Goal: Information Seeking & Learning: Learn about a topic

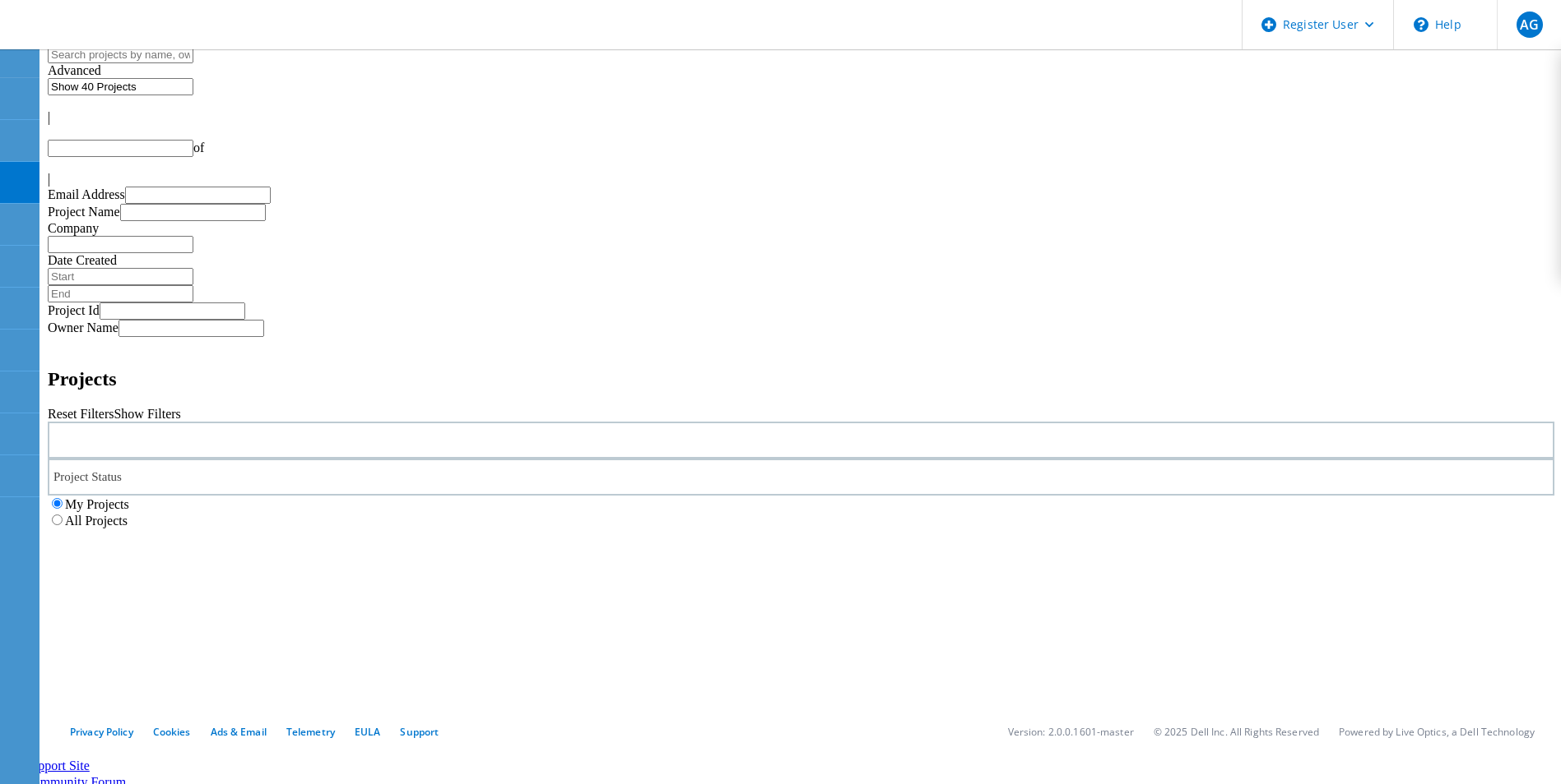
type input "1"
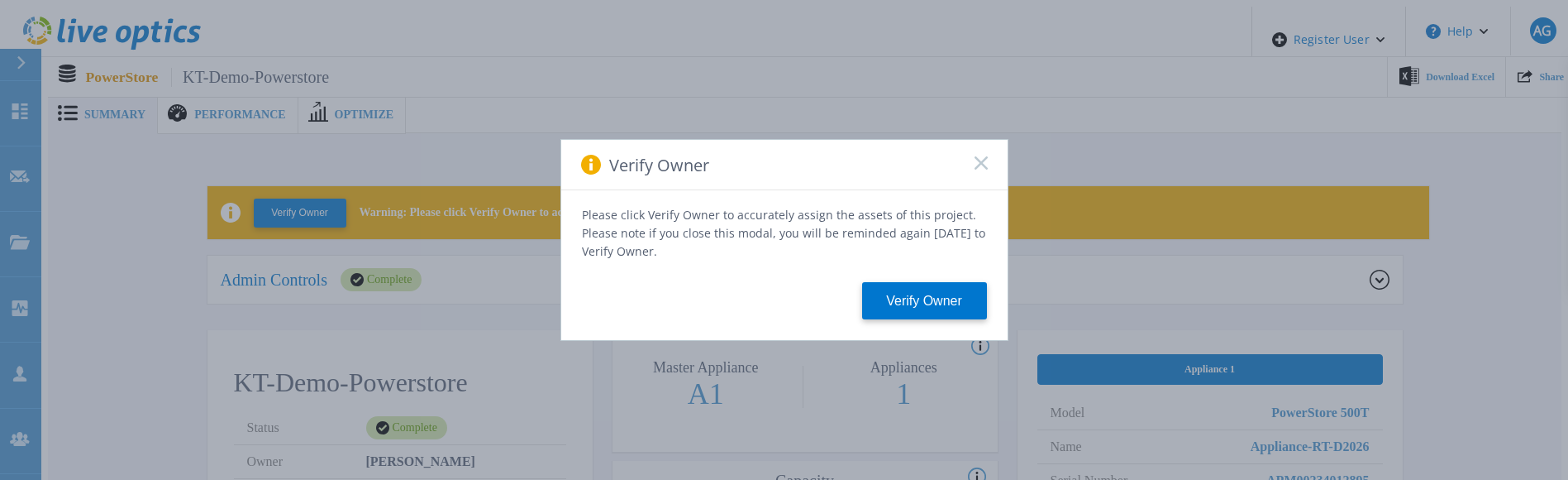
click at [979, 170] on icon at bounding box center [981, 162] width 13 height 13
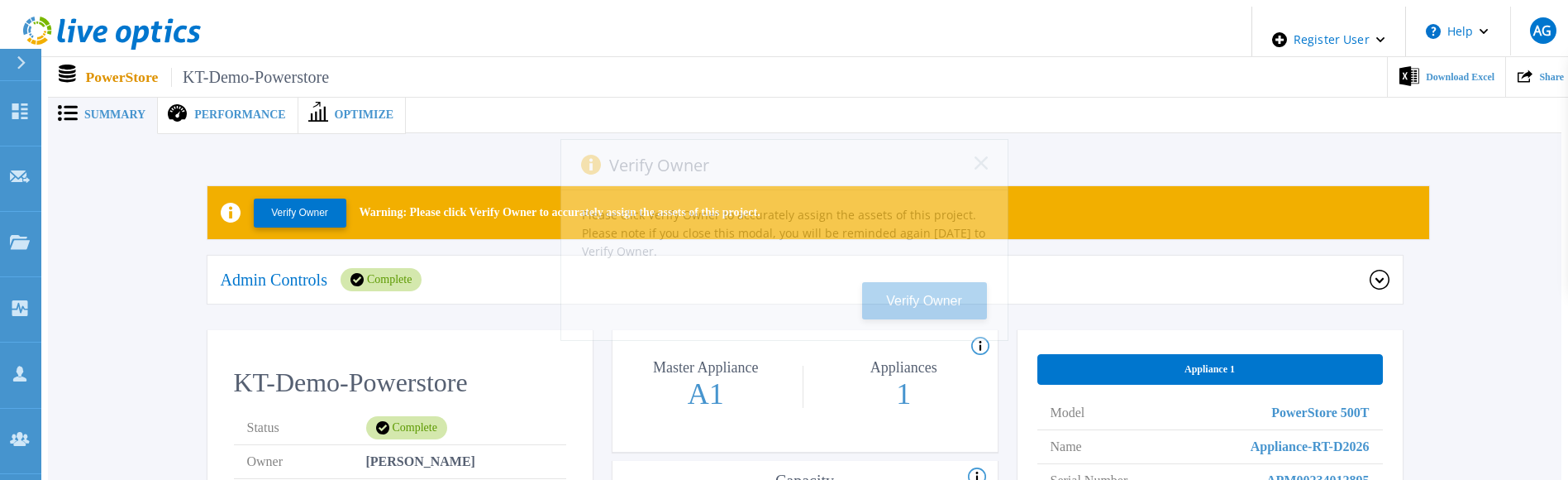
click at [979, 168] on rect at bounding box center [981, 162] width 14 height 14
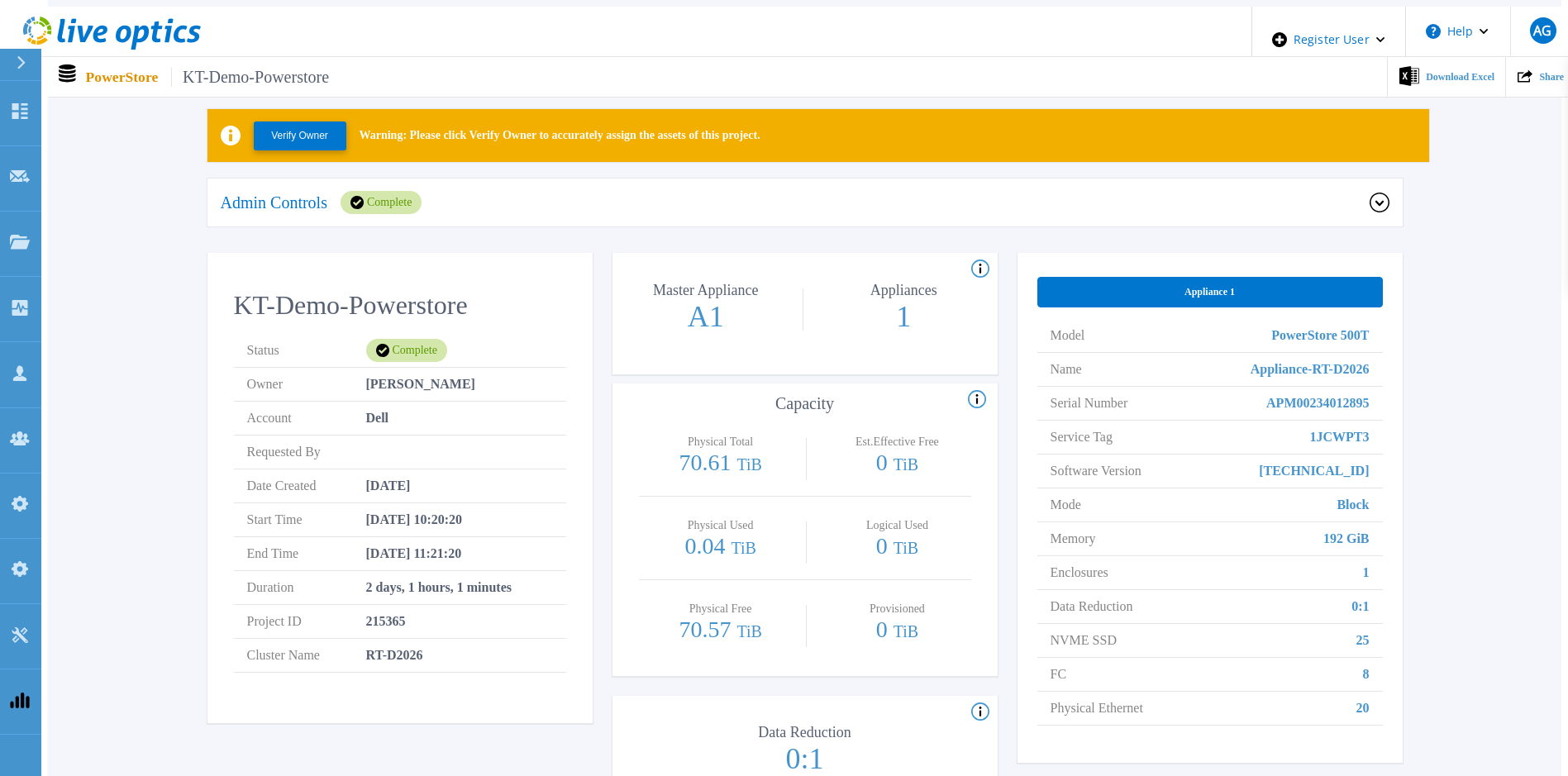
scroll to position [165, 0]
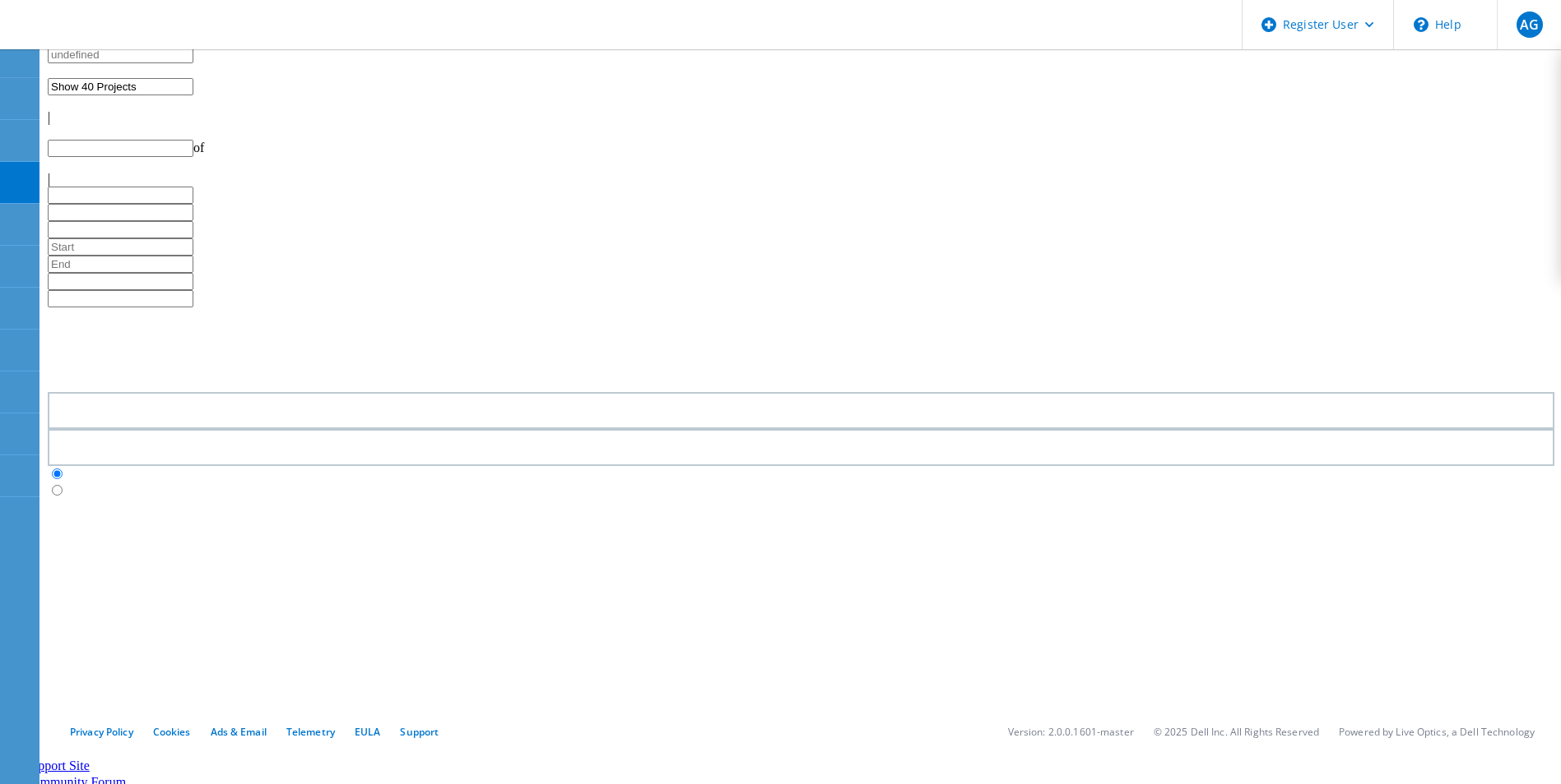
type input "1"
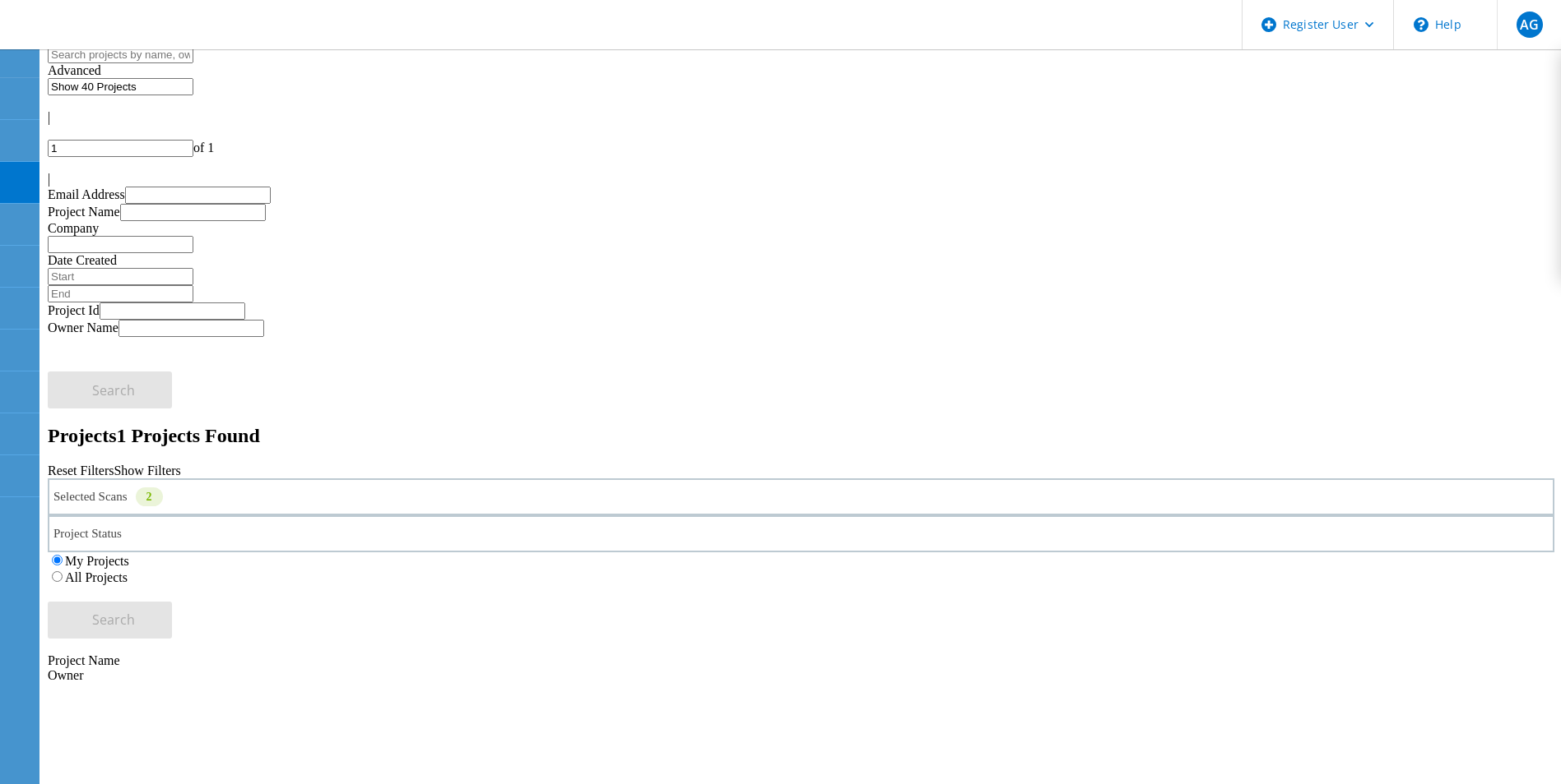
click at [128, 570] on label "All Projects" at bounding box center [96, 577] width 62 height 14
click at [62, 571] on input "All Projects" at bounding box center [57, 576] width 11 height 11
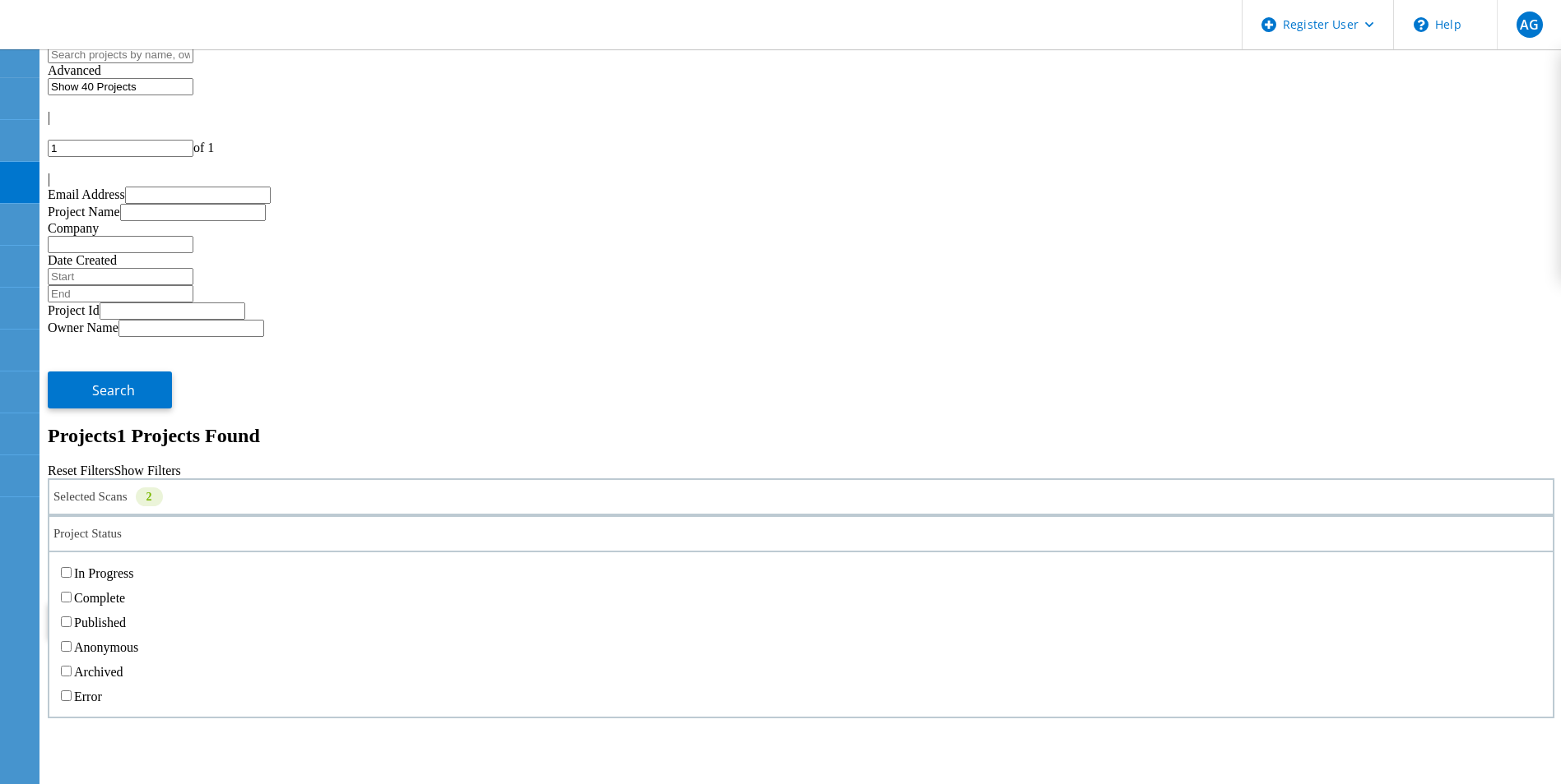
click at [724, 515] on div "Project Status" at bounding box center [800, 534] width 1506 height 37
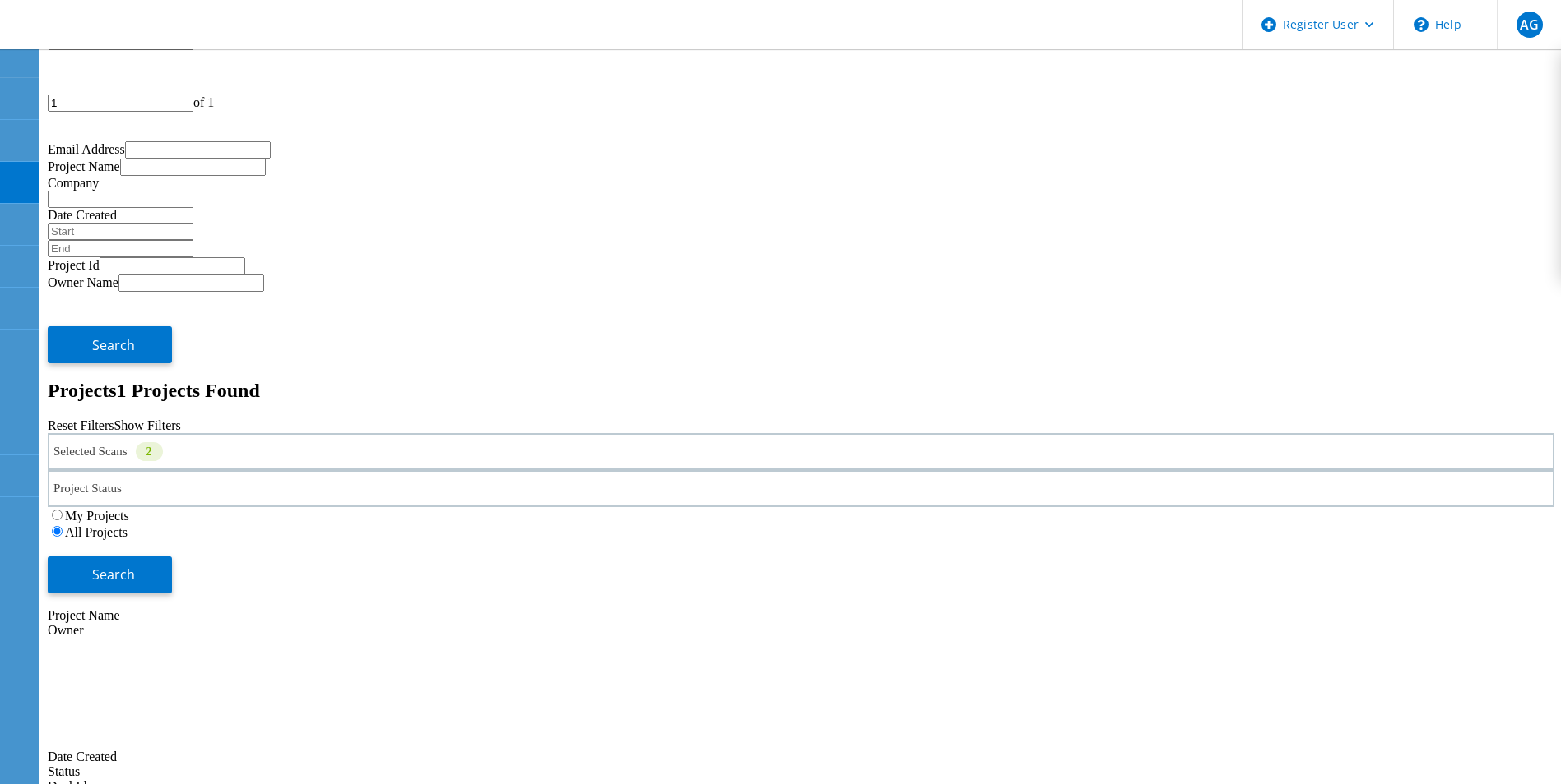
click at [317, 434] on div "Selected Scans 2" at bounding box center [800, 452] width 1506 height 37
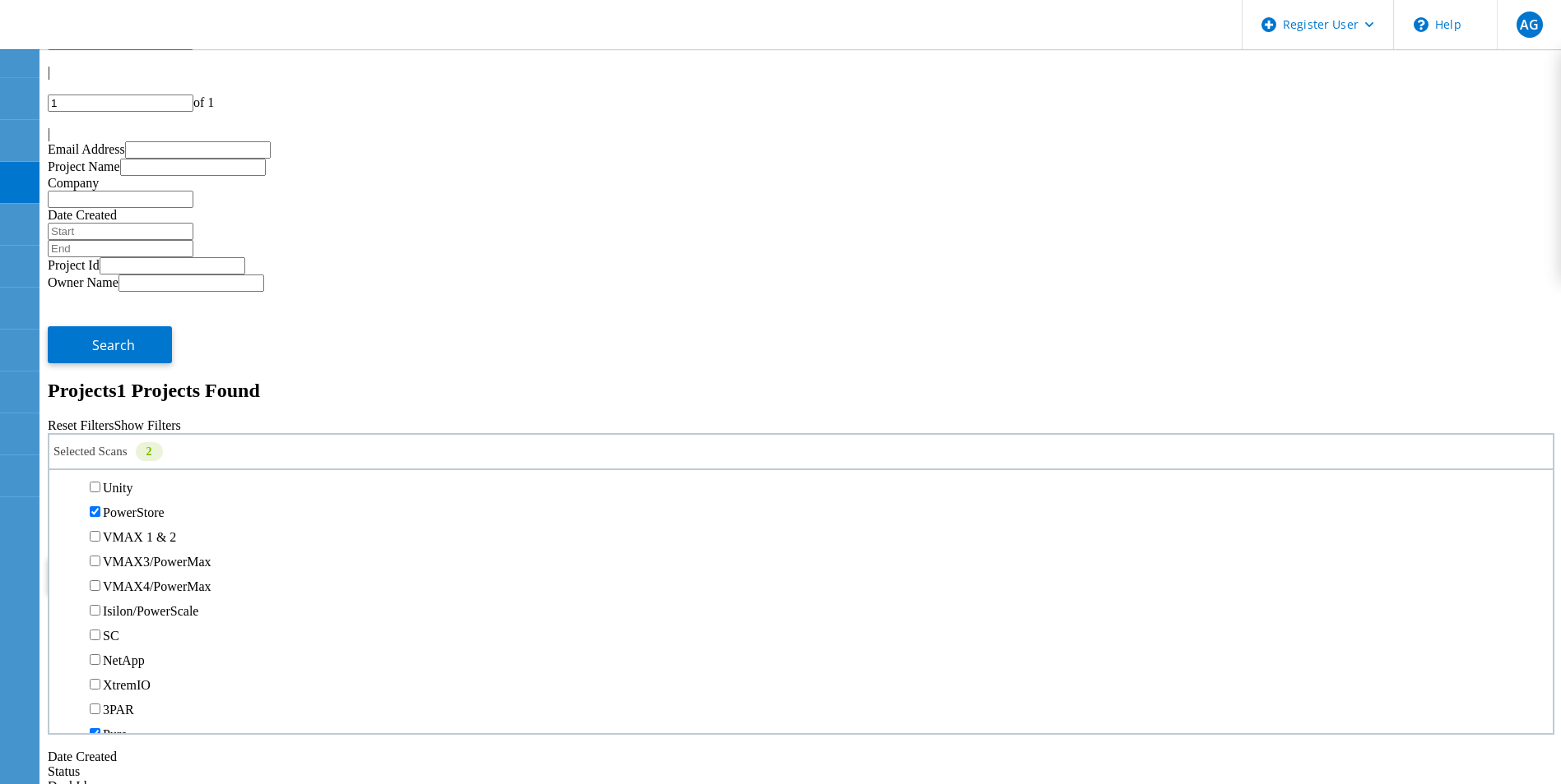
scroll to position [576, 0]
click at [127, 481] on label "Pure" at bounding box center [114, 488] width 24 height 14
click at [100, 482] on input "Pure" at bounding box center [95, 487] width 11 height 11
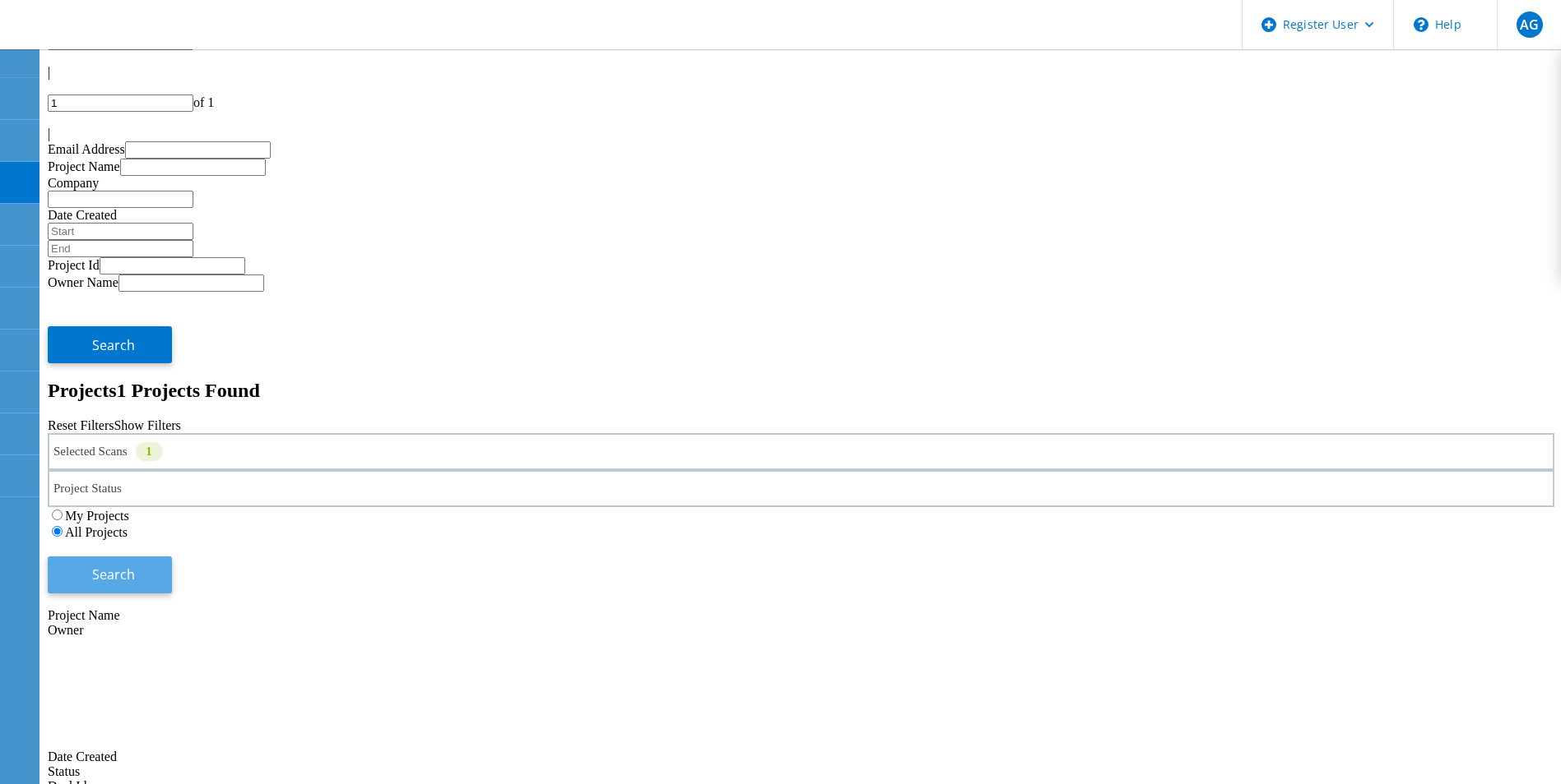
click at [172, 557] on button "Search" at bounding box center [110, 576] width 124 height 37
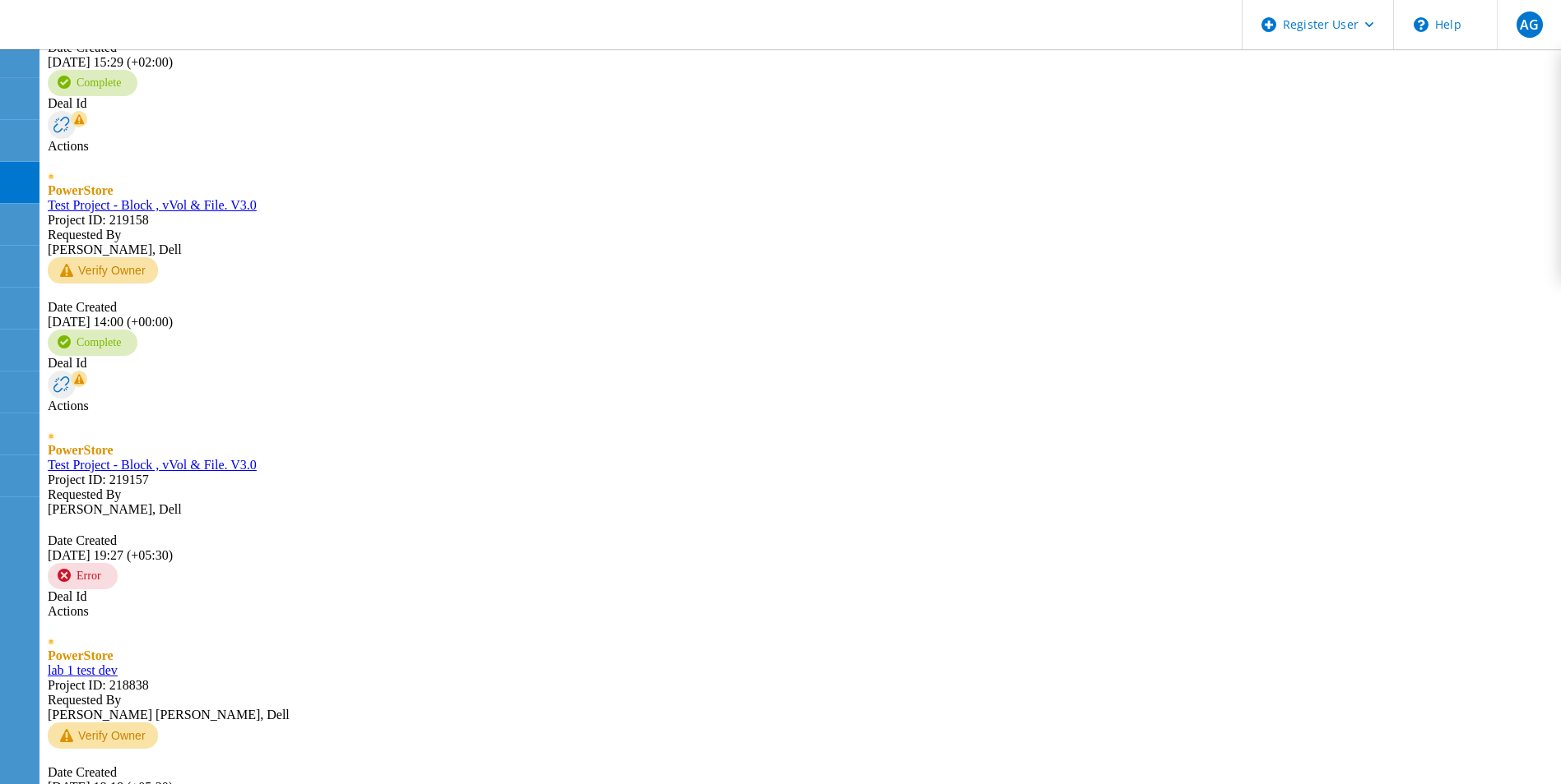
scroll to position [2429, 0]
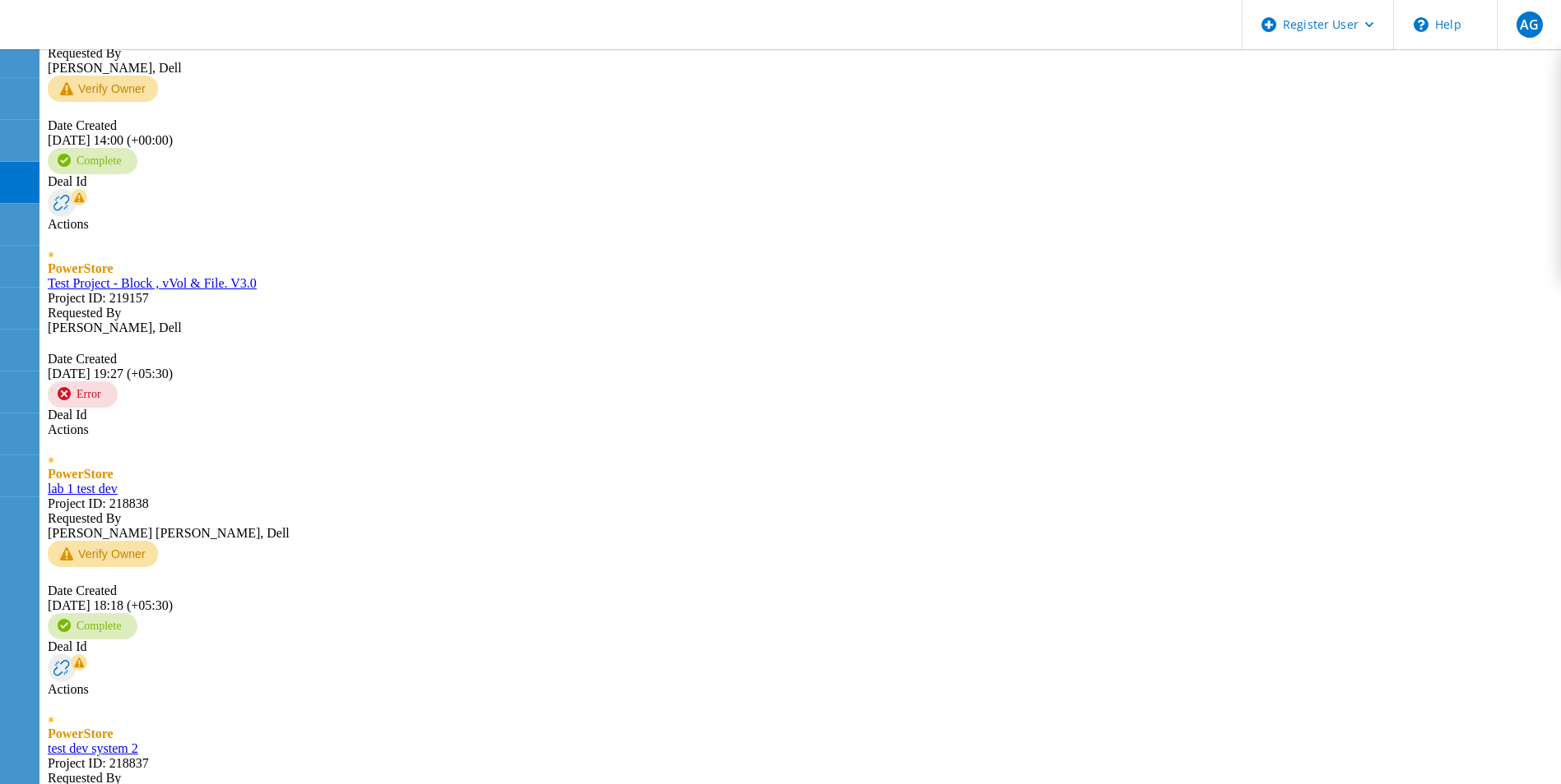
click at [1187, 49] on header "Register User \n Help Explore Helpful Articles Contact Support AG Dell Admin Us…" at bounding box center [780, 25] width 1561 height 50
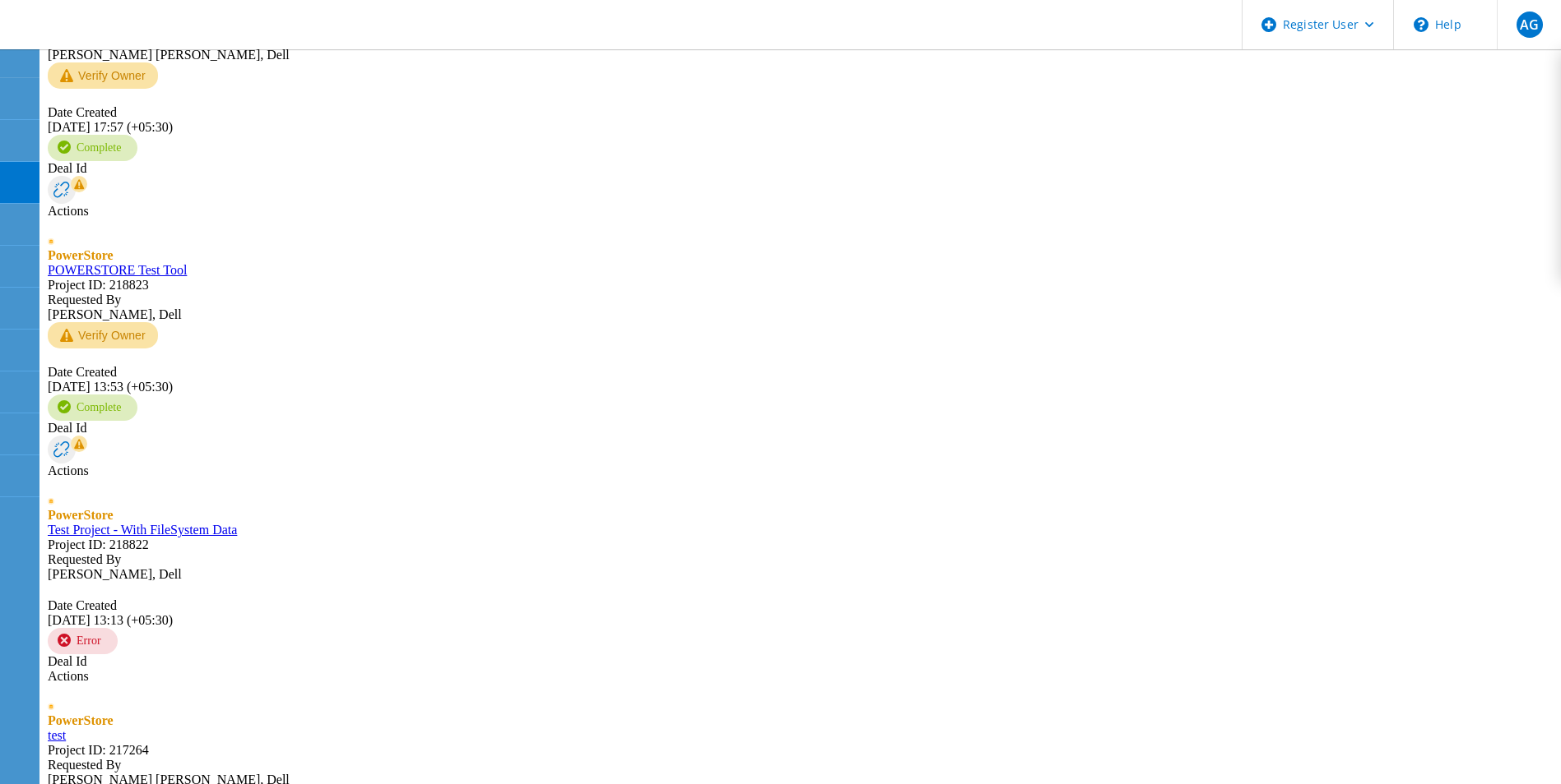
scroll to position [3293, 0]
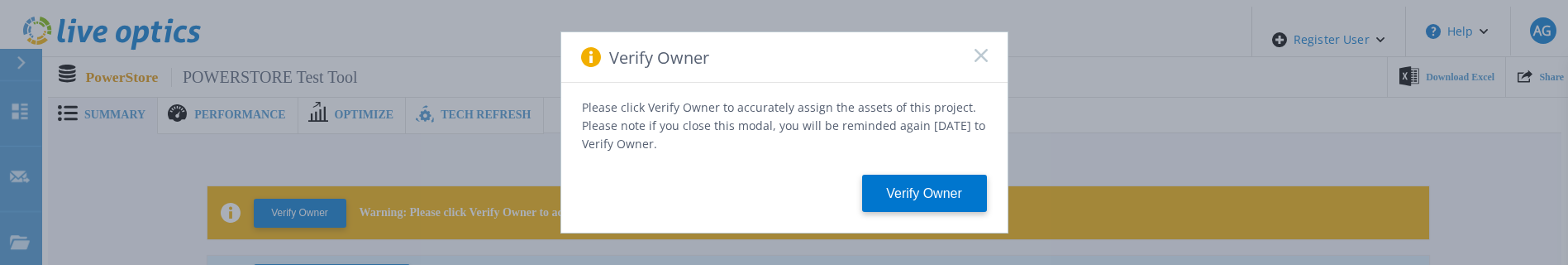
click at [989, 60] on div "Verify Owner" at bounding box center [784, 57] width 447 height 51
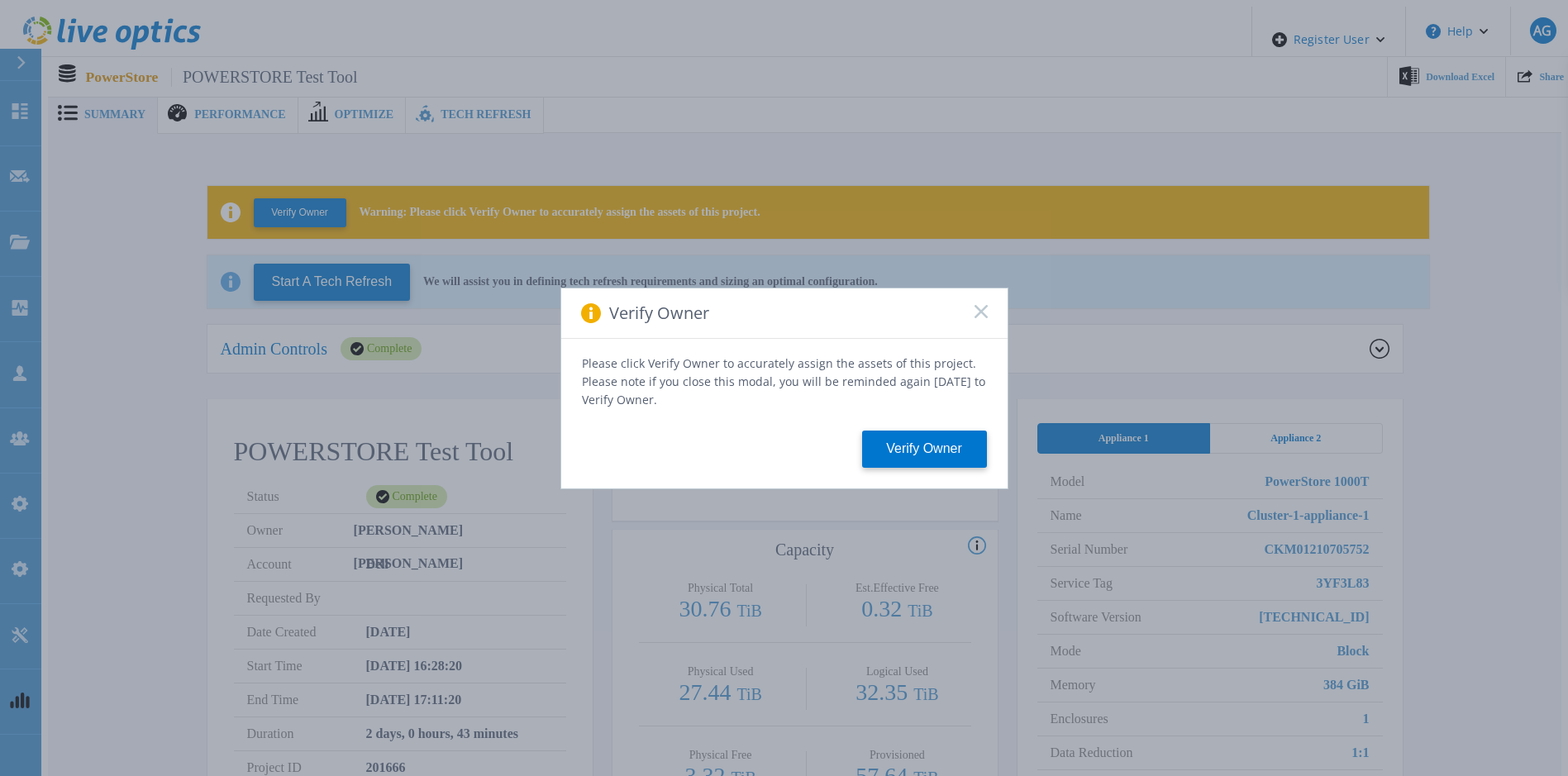
click at [974, 315] on icon at bounding box center [981, 311] width 13 height 13
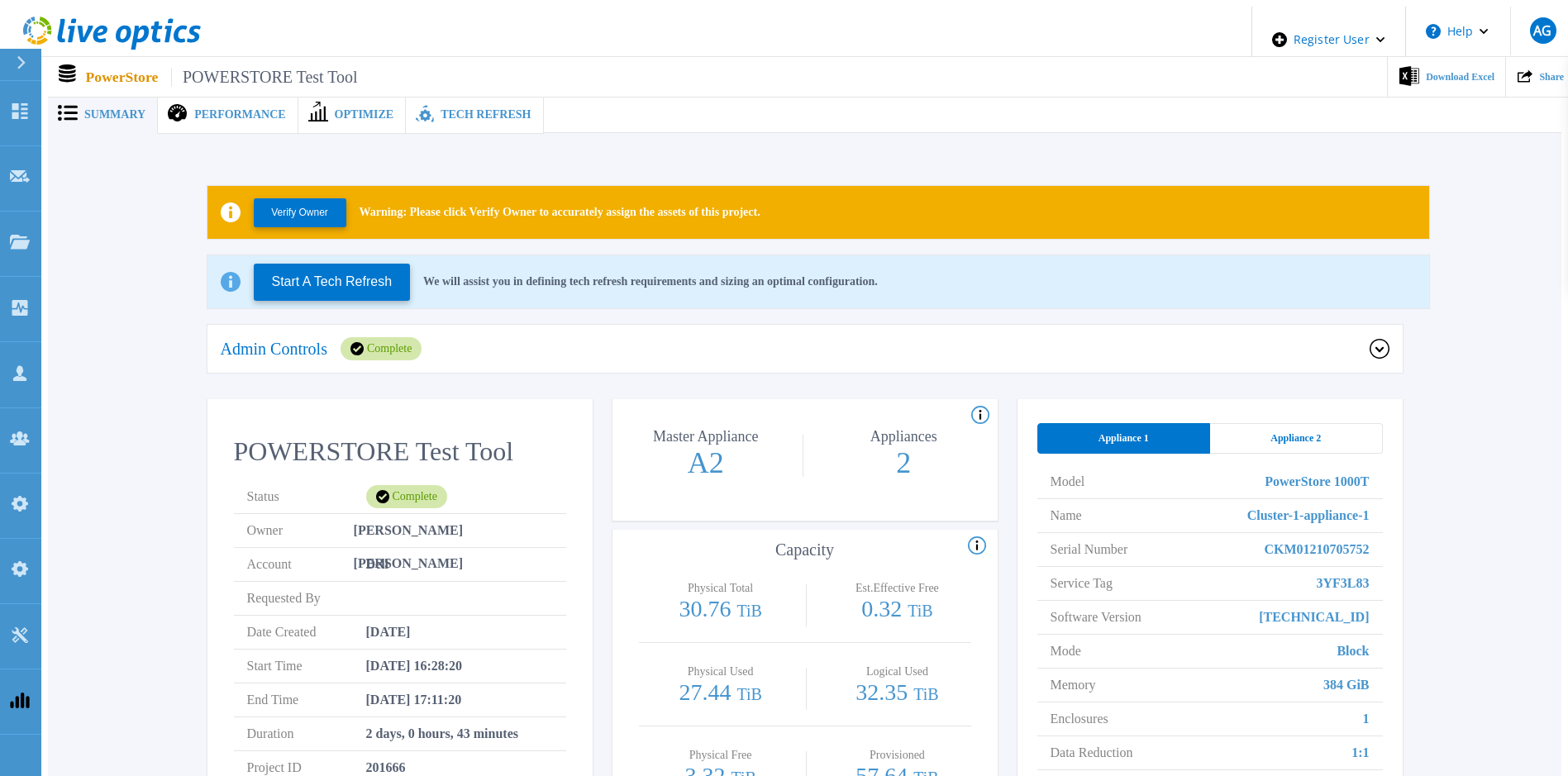
click at [440, 111] on span "Tech Refresh" at bounding box center [485, 114] width 90 height 12
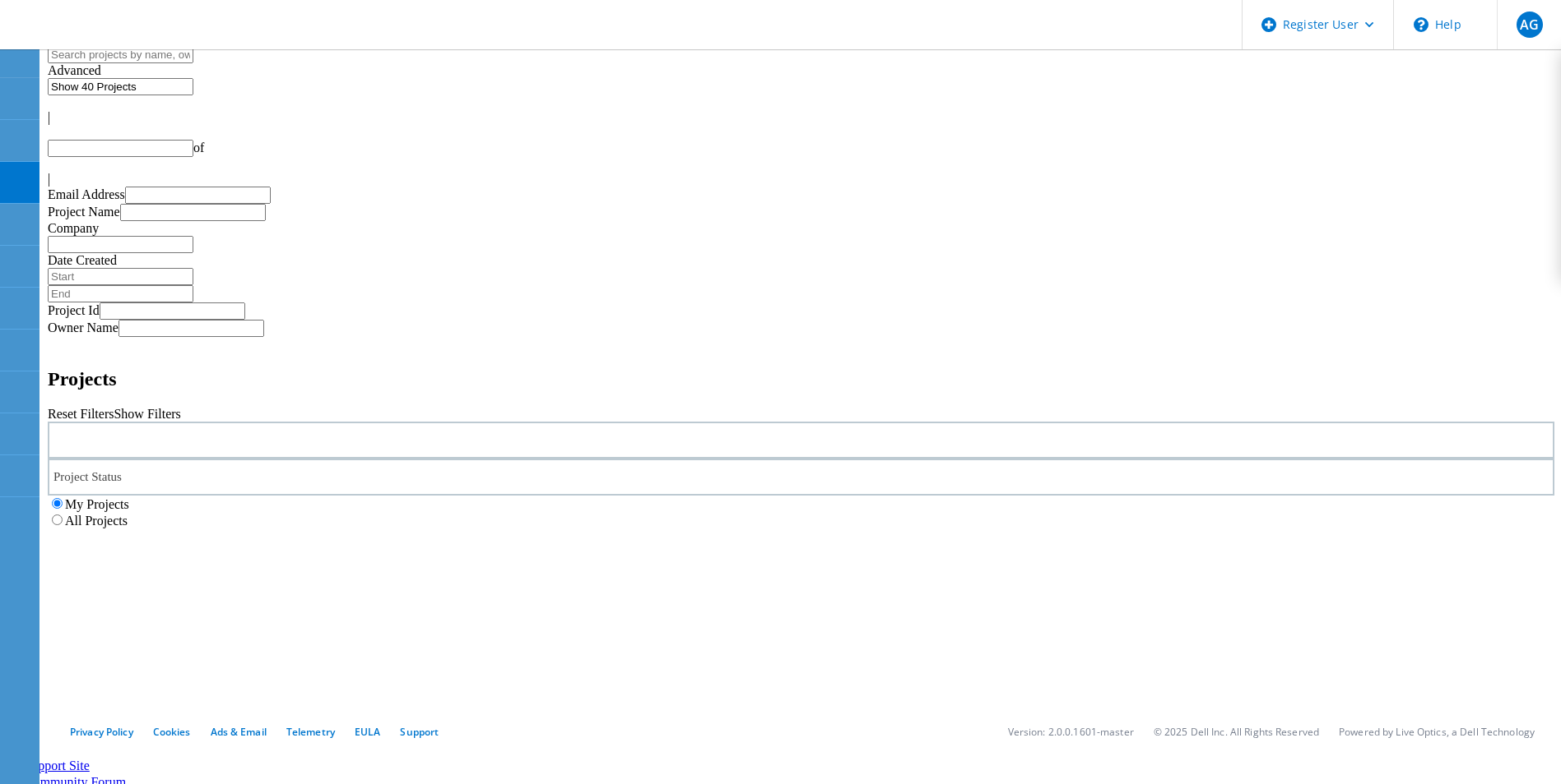
scroll to position [45, 0]
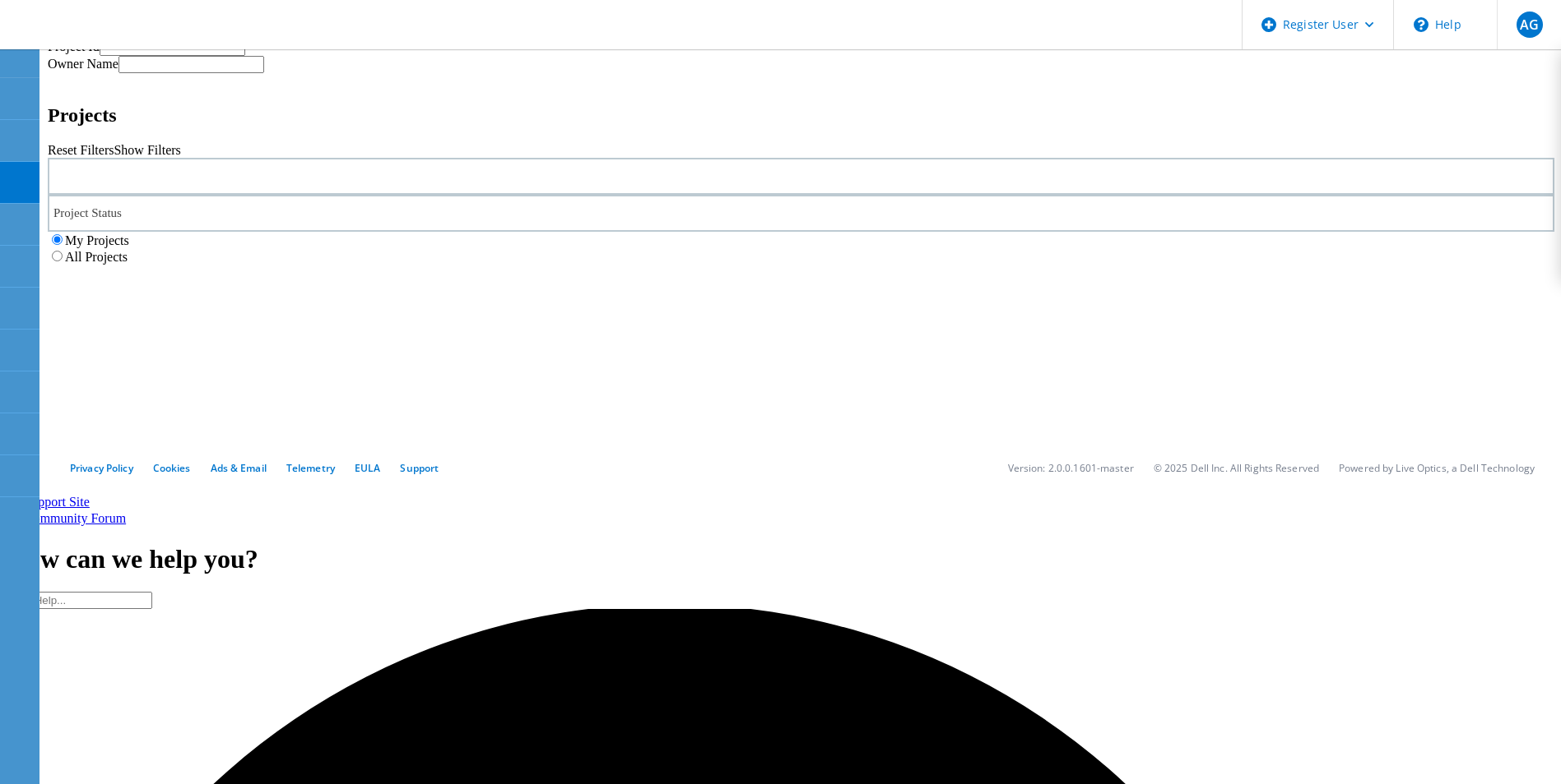
type input "1"
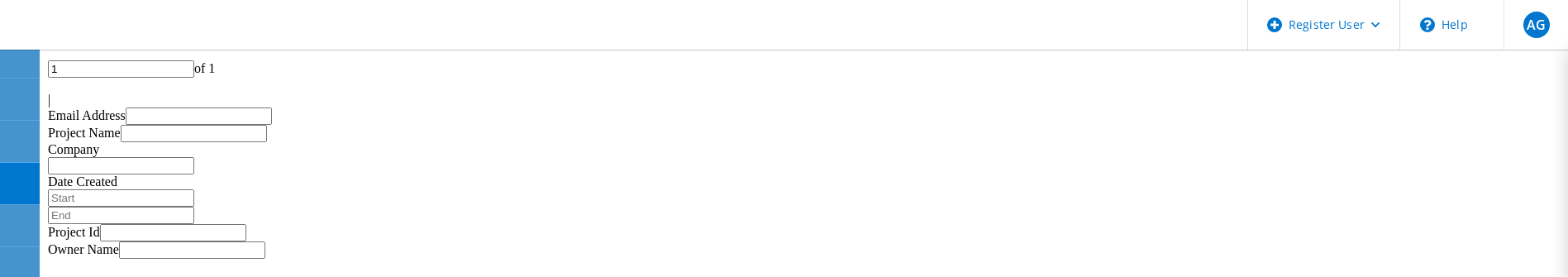
scroll to position [0, 0]
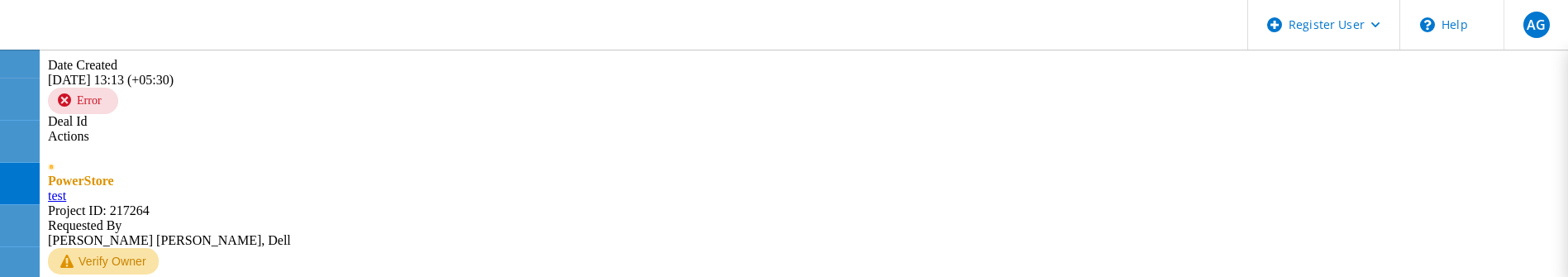
scroll to position [3735, 0]
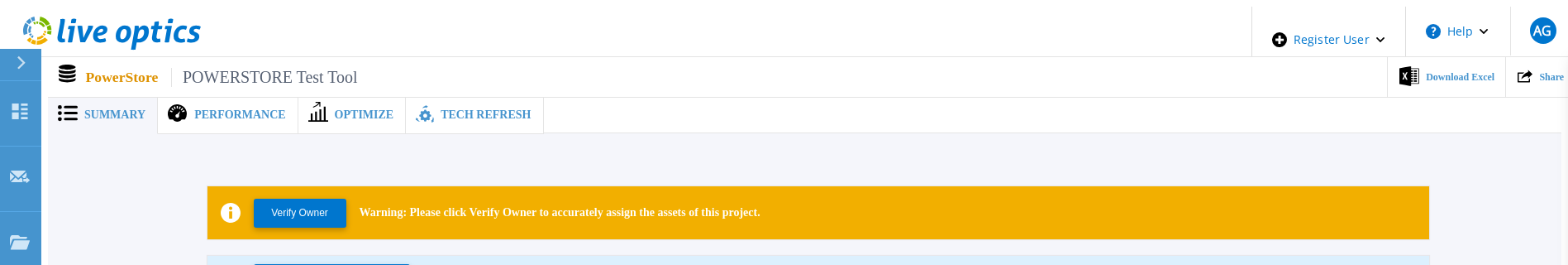
click at [449, 109] on span "Tech Refresh" at bounding box center [485, 114] width 90 height 12
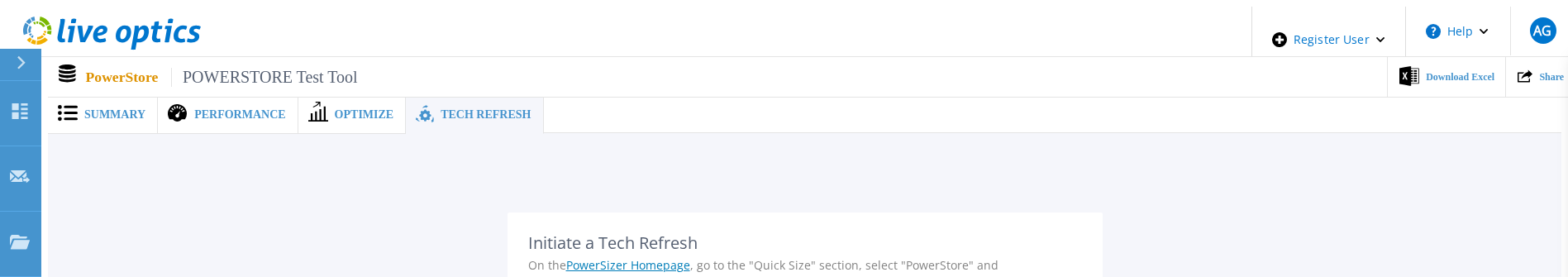
click at [96, 109] on span "Summary" at bounding box center [115, 114] width 62 height 12
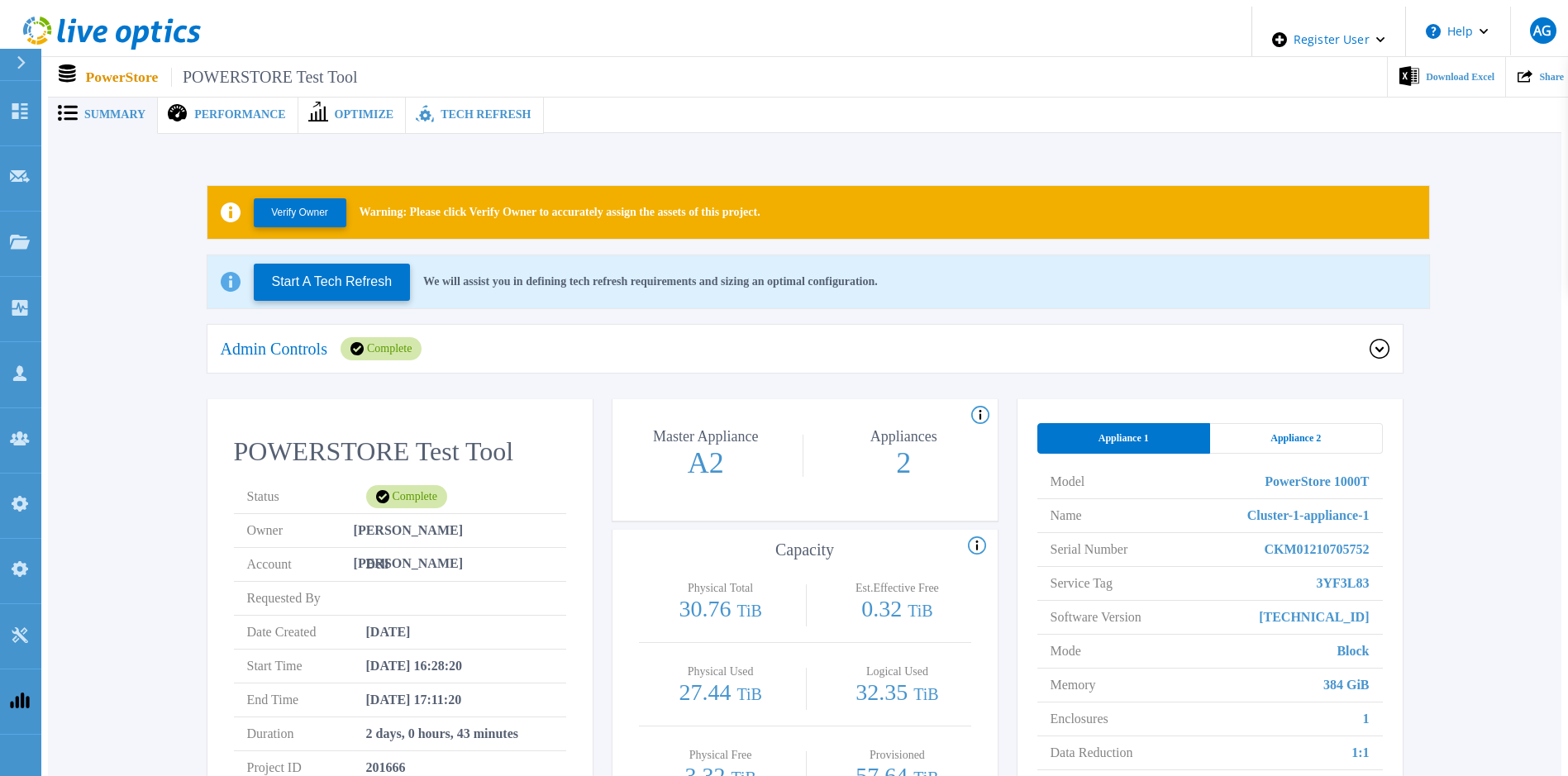
click at [440, 109] on span "Tech Refresh" at bounding box center [485, 114] width 90 height 12
click at [426, 120] on div "Tech Refresh" at bounding box center [474, 115] width 137 height 38
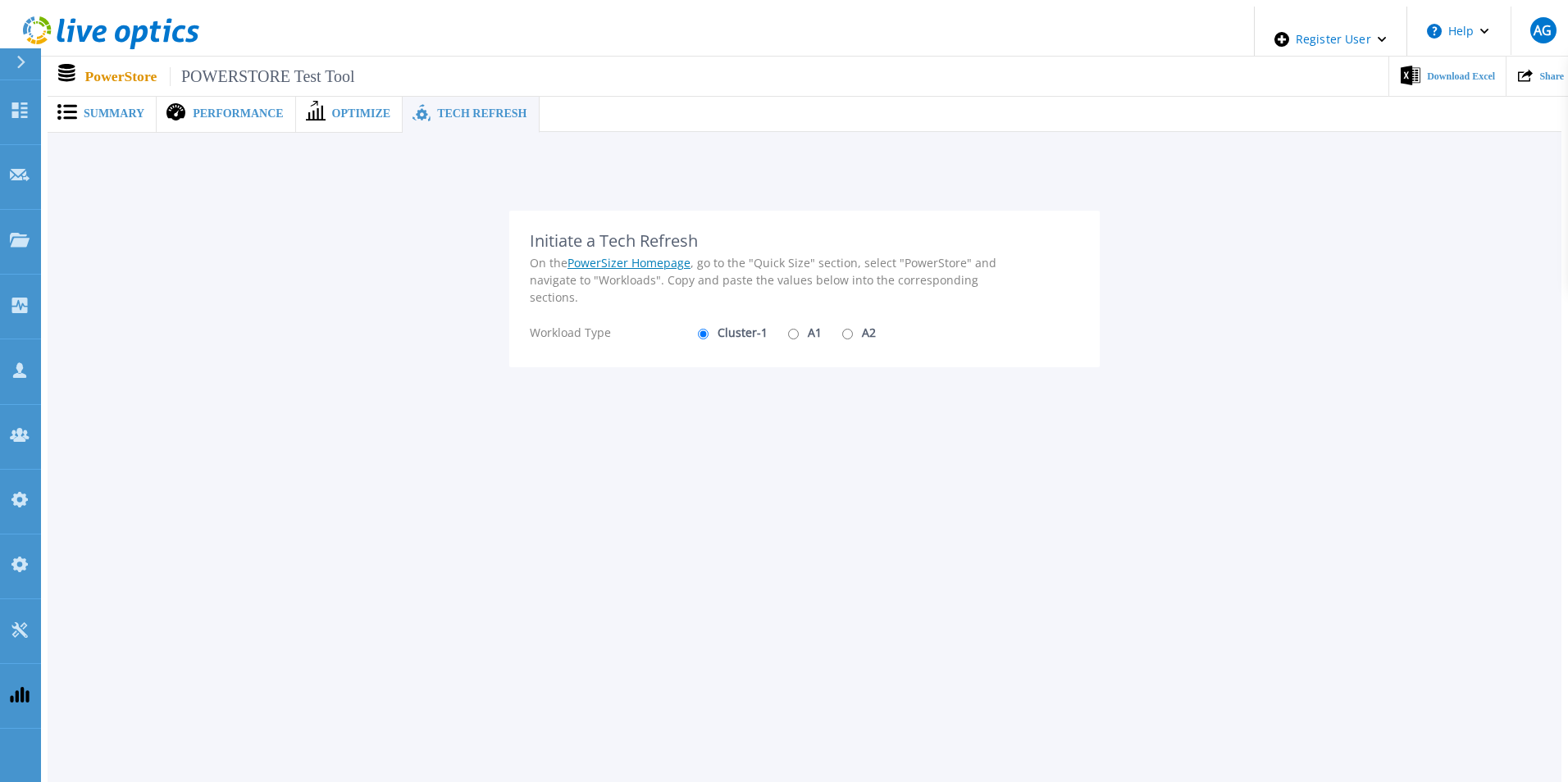
click at [788, 274] on input "A1" at bounding box center [794, 334] width 11 height 11
radio input "true"
radio input "false"
click at [842, 274] on input "A2" at bounding box center [848, 334] width 11 height 11
radio input "true"
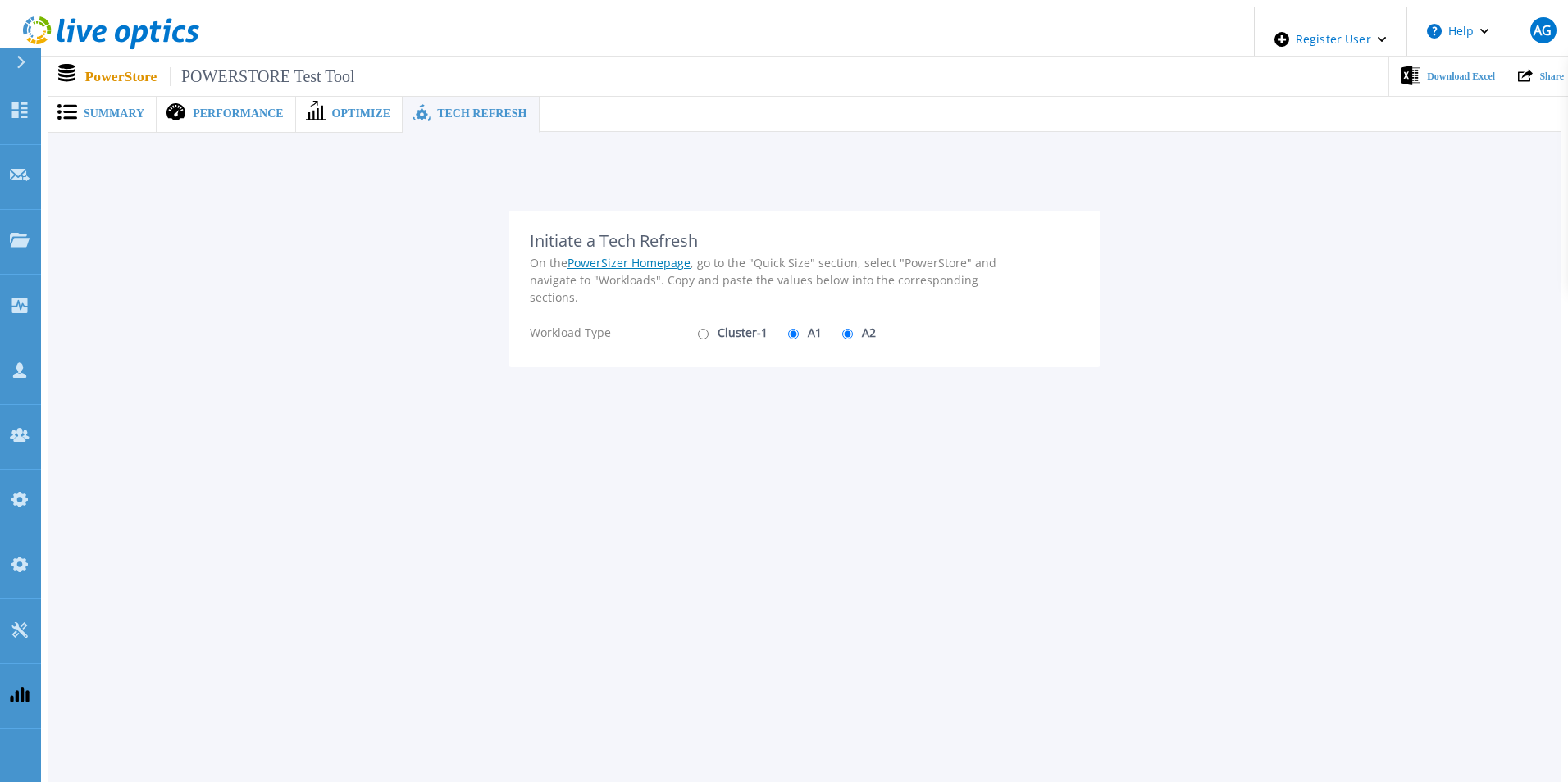
radio input "false"
click at [765, 274] on div "Cluster-1 A1 A2" at bounding box center [747, 333] width 106 height 28
click at [736, 274] on label "Cluster-1" at bounding box center [730, 333] width 73 height 28
click at [709, 274] on input "Cluster-1" at bounding box center [703, 334] width 11 height 11
radio input "true"
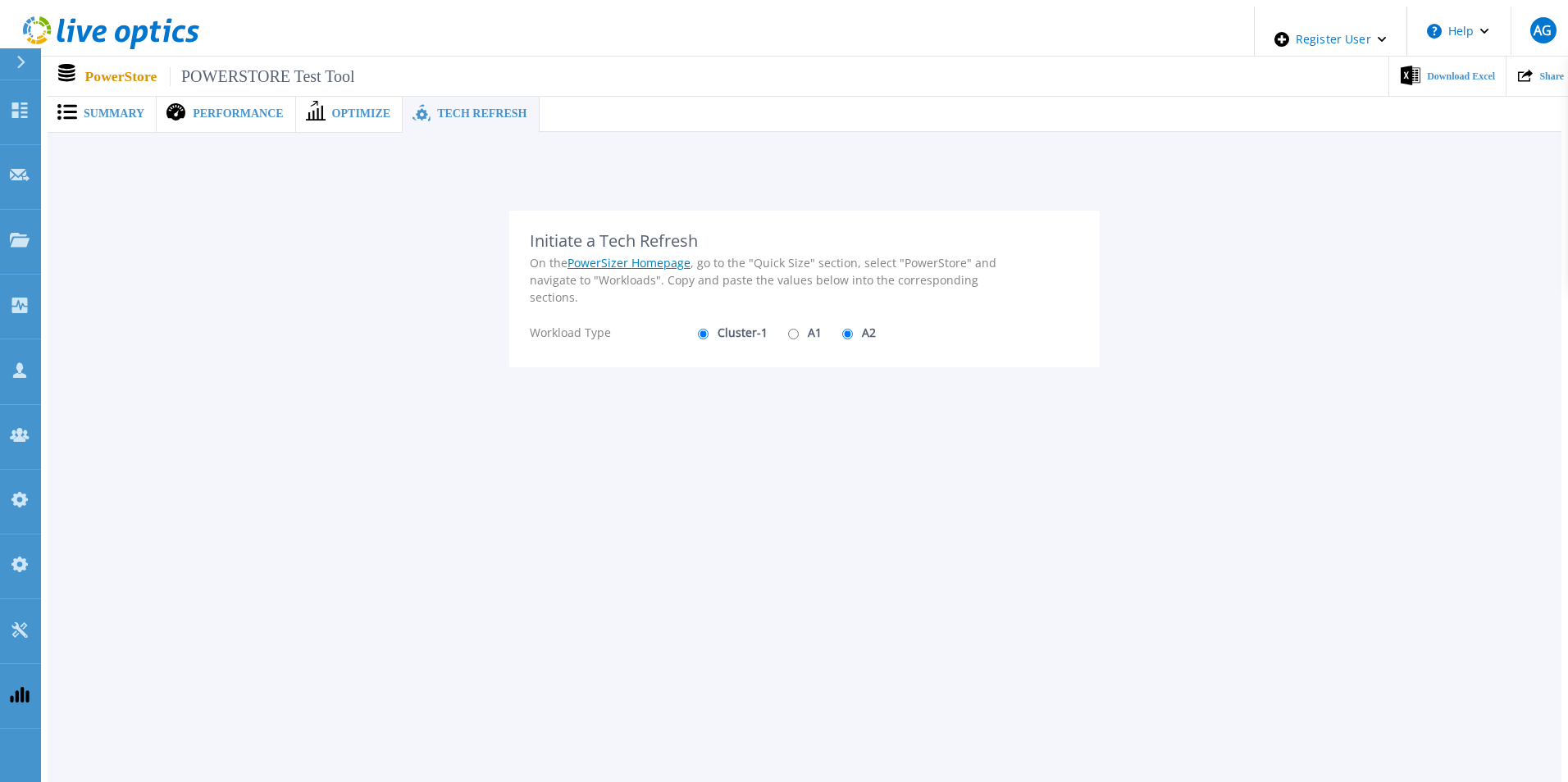
radio input "false"
click at [788, 274] on input "A1" at bounding box center [794, 334] width 11 height 11
radio input "true"
click at [717, 274] on label "Cluster-1" at bounding box center [730, 333] width 73 height 28
click at [709, 274] on input "Cluster-1" at bounding box center [703, 334] width 11 height 11
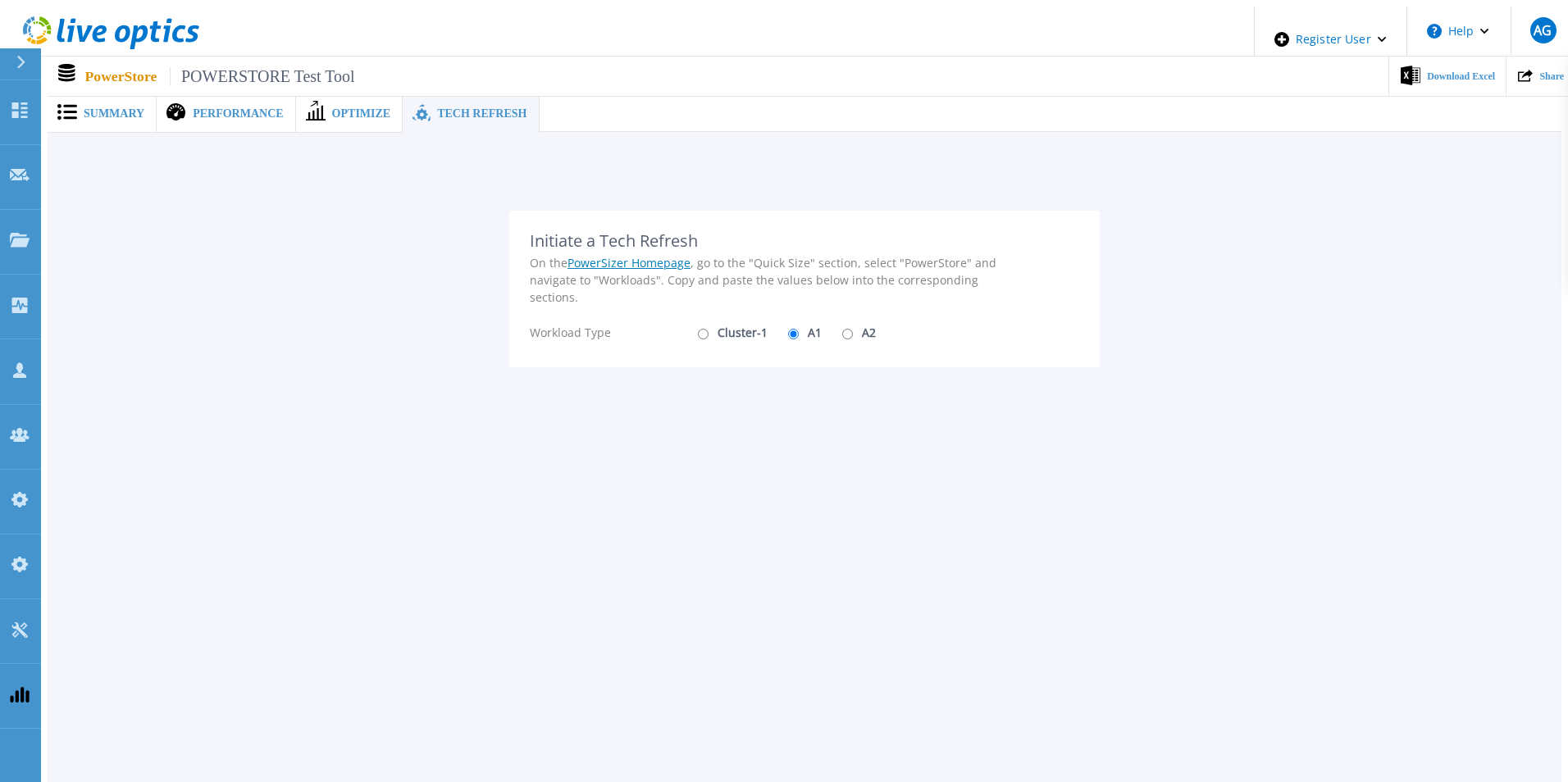
radio input "true"
radio input "false"
click at [96, 108] on span "Summary" at bounding box center [114, 113] width 61 height 12
